Goal: Task Accomplishment & Management: Complete application form

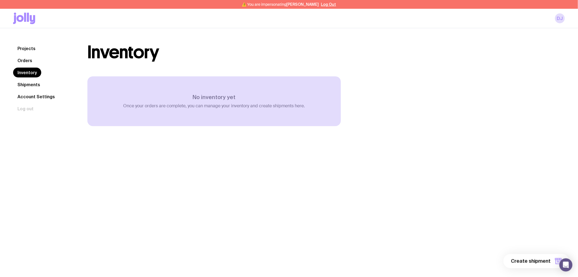
click at [22, 58] on link "Orders" at bounding box center [25, 60] width 24 height 10
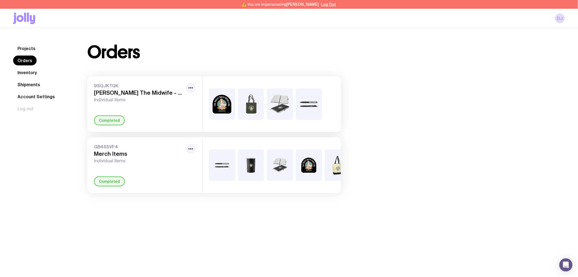
click at [26, 73] on link "Inventory" at bounding box center [27, 73] width 28 height 10
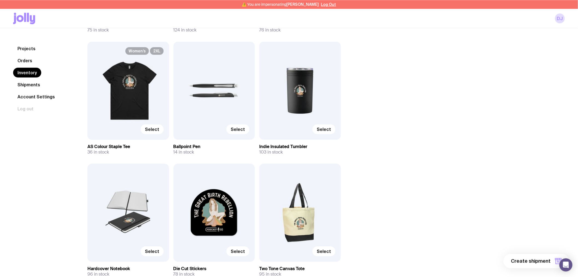
scroll to position [547, 0]
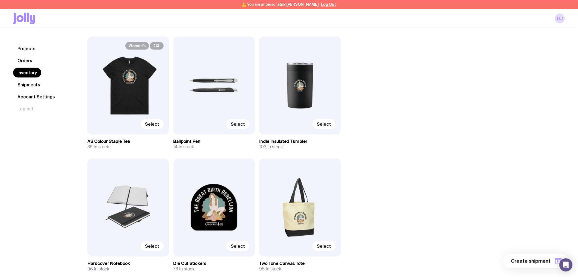
click at [247, 123] on label "Select" at bounding box center [238, 124] width 23 height 10
click at [0, 0] on input "Select" at bounding box center [0, 0] width 0 height 0
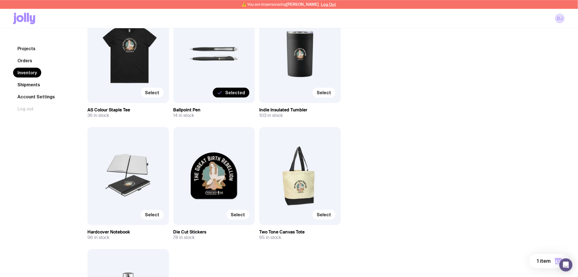
scroll to position [607, 0]
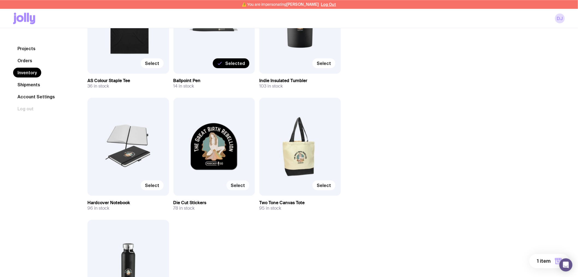
click at [242, 184] on span "Select" at bounding box center [238, 184] width 14 height 5
click at [0, 0] on input "Select" at bounding box center [0, 0] width 0 height 0
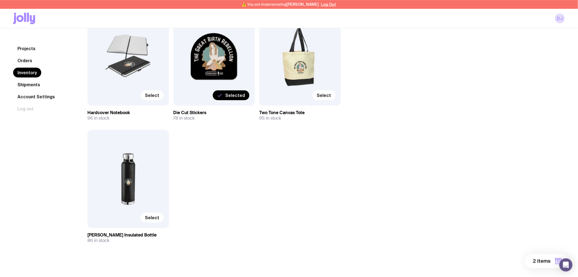
scroll to position [698, 0]
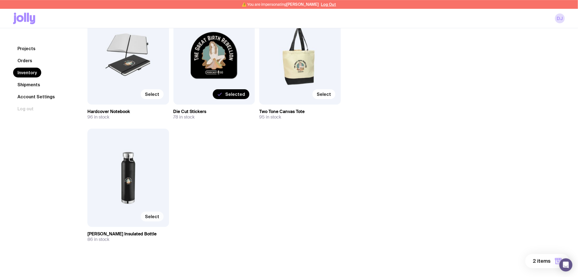
click at [154, 217] on span "Select" at bounding box center [152, 216] width 14 height 5
click at [0, 0] on input "Select" at bounding box center [0, 0] width 0 height 0
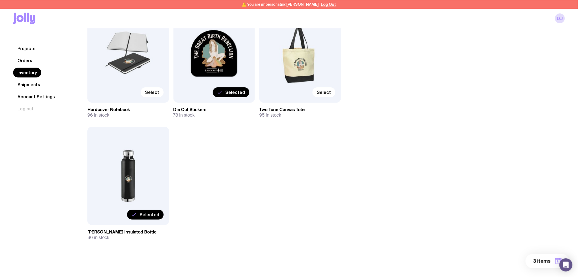
scroll to position [701, 0]
click at [542, 261] on span "3 items" at bounding box center [542, 261] width 17 height 7
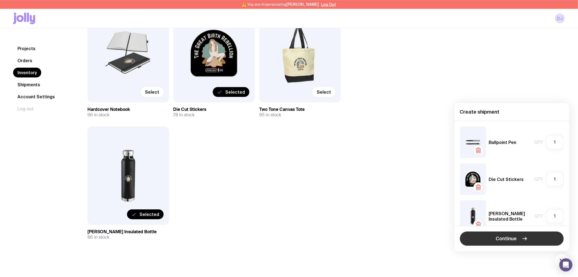
click at [487, 238] on button "Continue" at bounding box center [512, 238] width 104 height 14
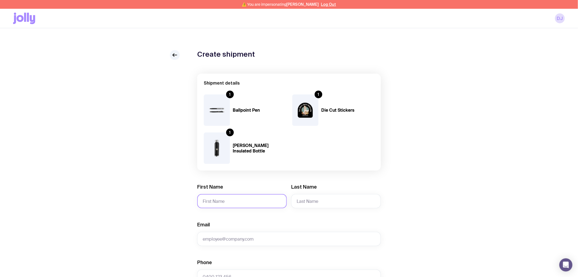
click at [220, 196] on input "First Name" at bounding box center [242, 201] width 90 height 14
type input "[PERSON_NAME]"
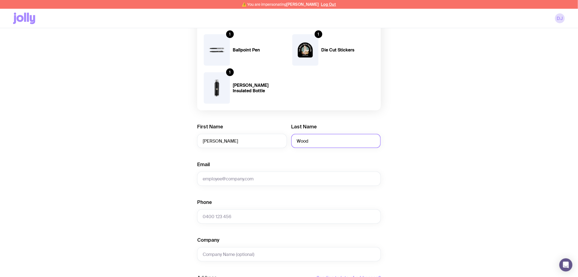
scroll to position [61, 0]
type input "Wood"
click at [224, 178] on input "Email" at bounding box center [289, 178] width 184 height 14
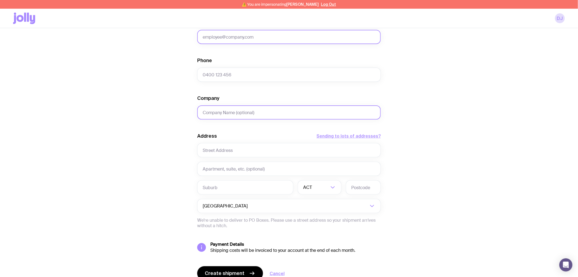
scroll to position [212, 0]
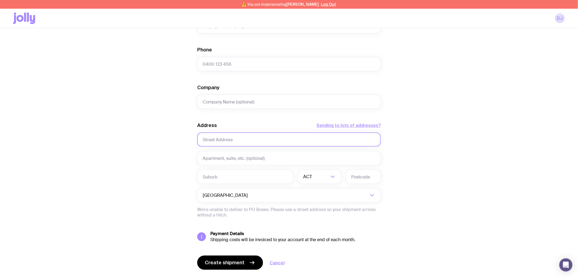
click at [213, 141] on input "text" at bounding box center [289, 139] width 184 height 14
paste input "[STREET_ADDRESS][PERSON_NAME]"
type input "[STREET_ADDRESS][PERSON_NAME]"
click at [214, 174] on input "text" at bounding box center [245, 176] width 96 height 14
paste input "Mount Low"
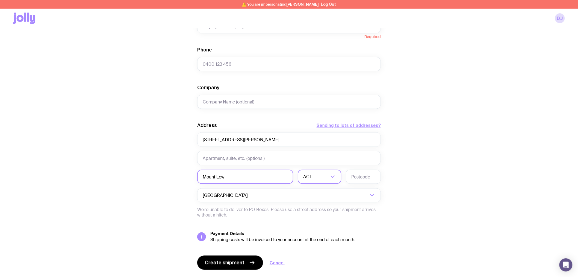
type input "Mount Low"
click at [308, 176] on div "ACT" at bounding box center [314, 176] width 32 height 14
click at [316, 200] on li "QLD" at bounding box center [319, 198] width 43 height 12
click at [360, 176] on input "text" at bounding box center [363, 176] width 35 height 14
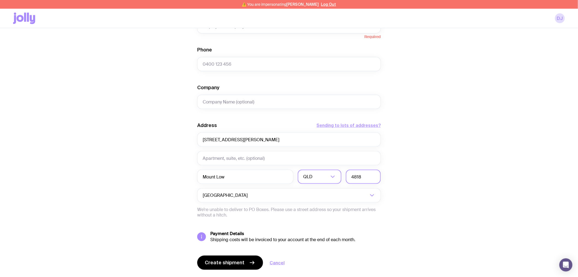
type input "4818"
click at [436, 141] on div "Create shipment Shipment details 1 Ballpoint Pen 1 Die Cut Stickers 1 [PERSON_N…" at bounding box center [289, 65] width 552 height 454
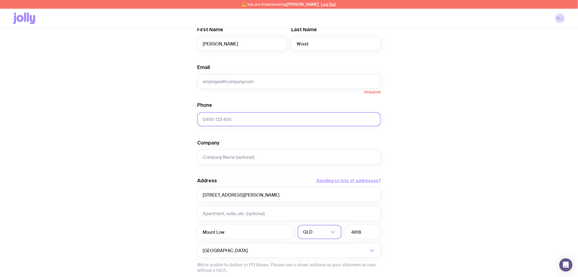
scroll to position [152, 0]
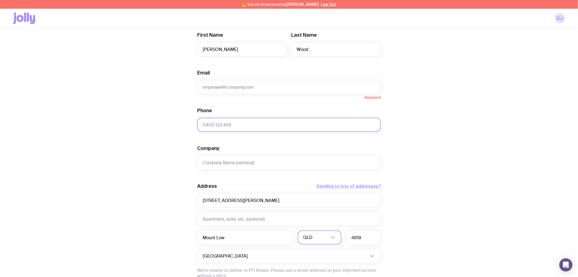
click at [223, 128] on input "Phone" at bounding box center [289, 125] width 184 height 14
paste input "[PHONE_NUMBER]"
type input "[PHONE_NUMBER]"
click at [155, 127] on div "Create shipment Shipment details 1 Ballpoint Pen 1 Die Cut Stickers 1 [PERSON_N…" at bounding box center [289, 125] width 552 height 454
click at [217, 88] on input "Email" at bounding box center [289, 87] width 184 height 14
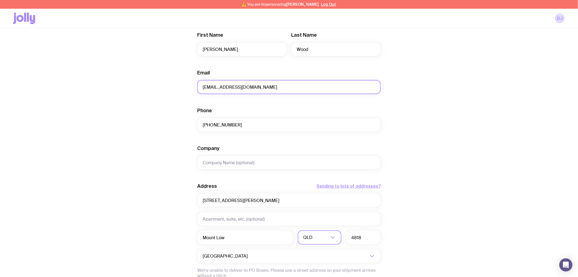
type input "[EMAIL_ADDRESS][DOMAIN_NAME]"
click at [415, 130] on div "Create shipment Shipment details 1 Ballpoint Pen 1 Die Cut Stickers 1 [PERSON_N…" at bounding box center [289, 125] width 552 height 454
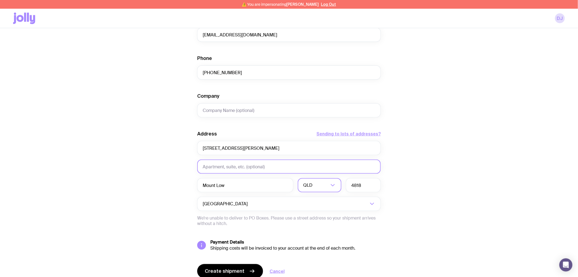
scroll to position [227, 0]
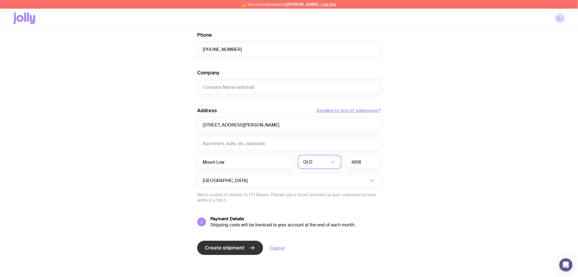
click at [226, 244] on button "Create shipment" at bounding box center [230, 248] width 66 height 14
